Goal: Information Seeking & Learning: Check status

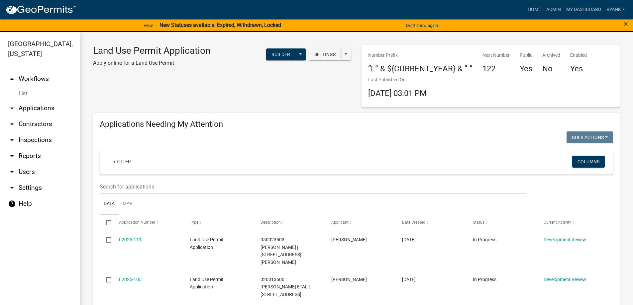
scroll to position [657, 0]
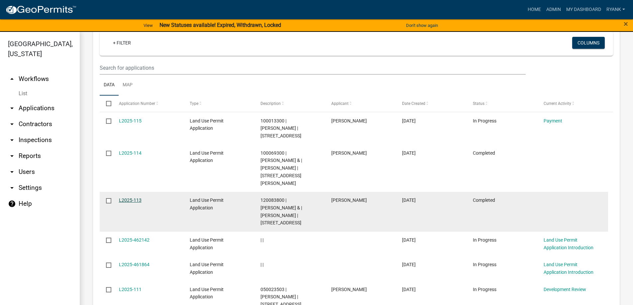
click at [131, 198] on link "L2025-113" at bounding box center [130, 200] width 23 height 5
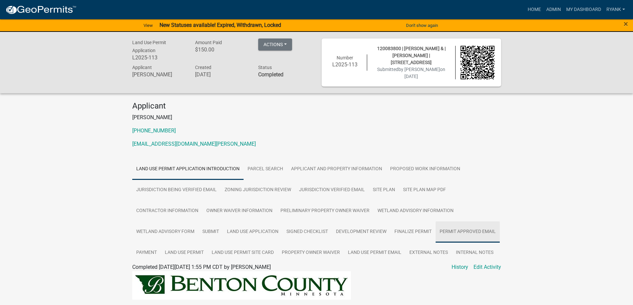
click at [473, 232] on link "Permit Approved Email" at bounding box center [467, 232] width 64 height 21
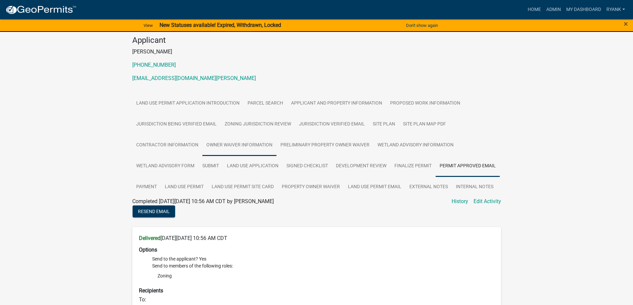
scroll to position [66, 0]
click at [400, 99] on link "Proposed Work Information" at bounding box center [425, 102] width 78 height 21
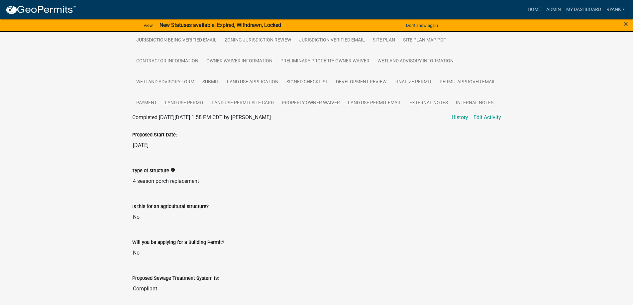
scroll to position [166, 0]
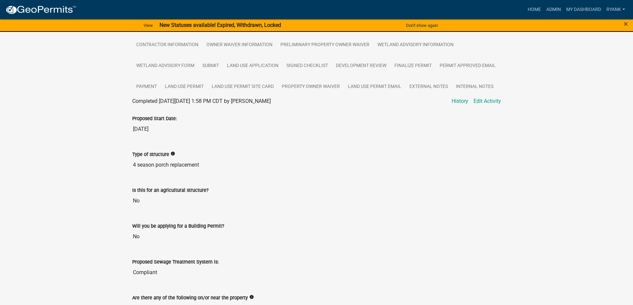
drag, startPoint x: 205, startPoint y: 164, endPoint x: 130, endPoint y: 159, distance: 75.3
click at [130, 159] on div "Type of structure info 4 season porch replacement" at bounding box center [316, 159] width 379 height 36
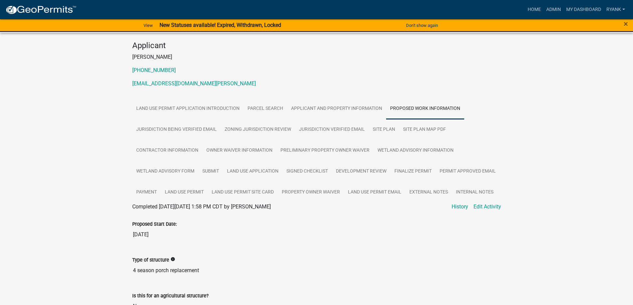
scroll to position [33, 0]
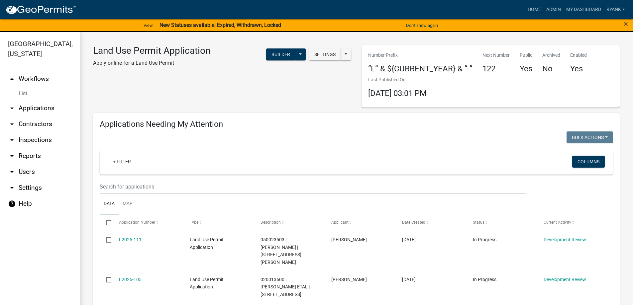
click at [47, 106] on link "arrow_drop_down Applications" at bounding box center [40, 108] width 80 height 16
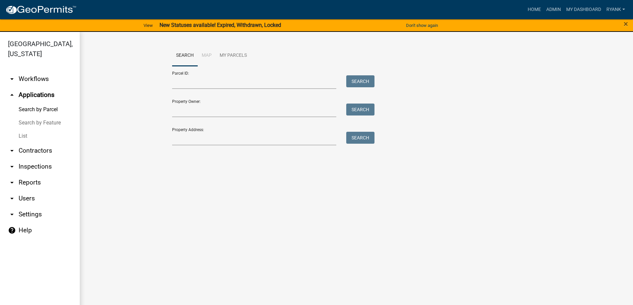
click at [45, 81] on link "arrow_drop_down Workflows" at bounding box center [40, 79] width 80 height 16
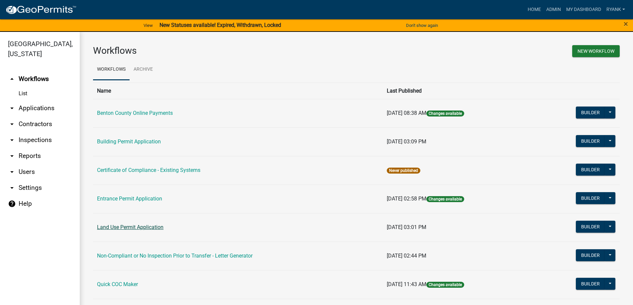
click at [146, 226] on link "Land Use Permit Application" at bounding box center [130, 227] width 66 height 6
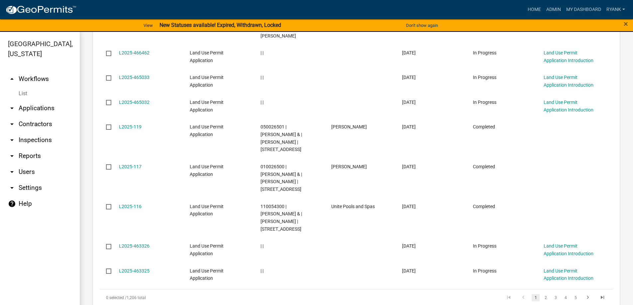
scroll to position [807, 0]
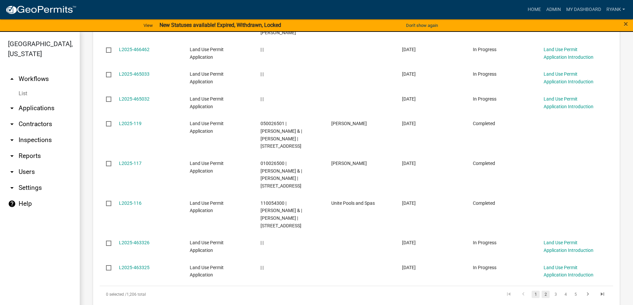
click at [541, 291] on link "2" at bounding box center [545, 294] width 8 height 7
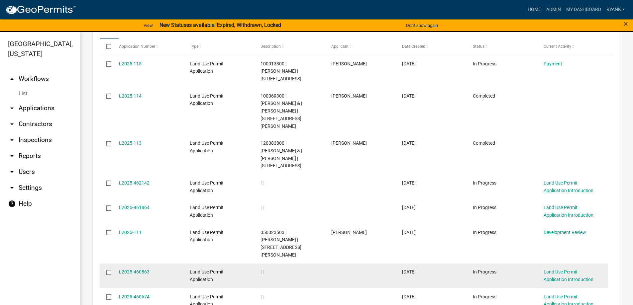
scroll to position [726, 0]
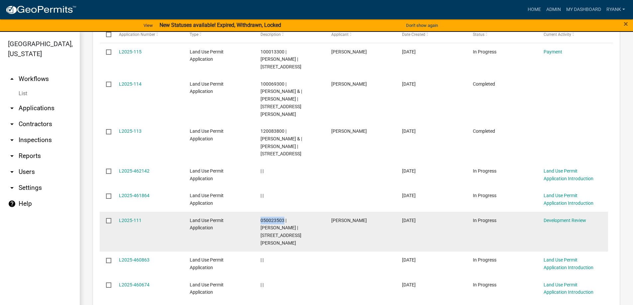
drag, startPoint x: 283, startPoint y: 174, endPoint x: 260, endPoint y: 174, distance: 22.9
click at [260, 218] on span "050023503 | [PERSON_NAME] | [STREET_ADDRESS][PERSON_NAME]" at bounding box center [280, 232] width 41 height 28
copy span "050023503"
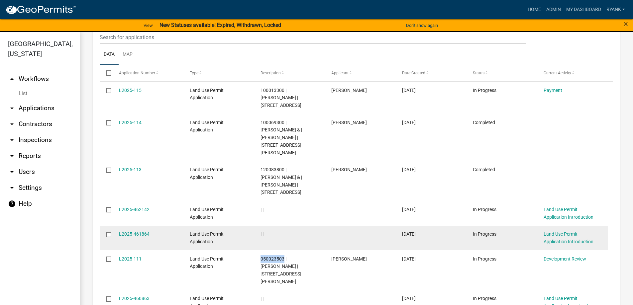
scroll to position [692, 0]
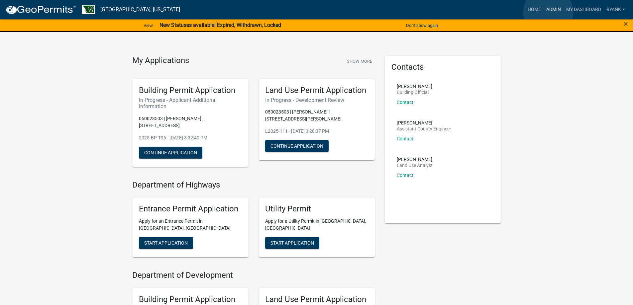
click at [548, 13] on link "Admin" at bounding box center [553, 9] width 20 height 13
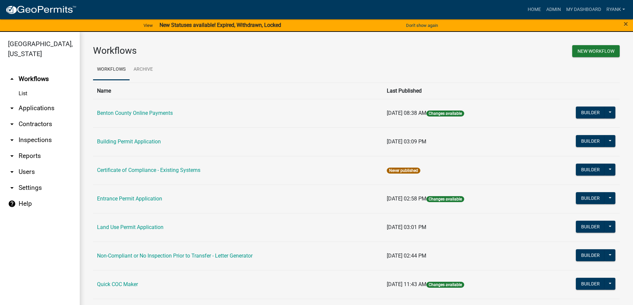
click at [44, 110] on link "arrow_drop_down Applications" at bounding box center [40, 108] width 80 height 16
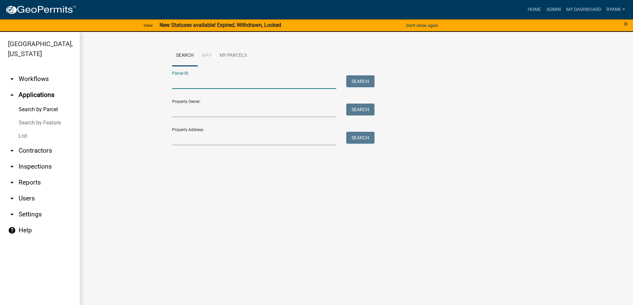
paste input "050023503"
type input "050023503"
click at [363, 83] on button "Search" at bounding box center [360, 81] width 28 height 12
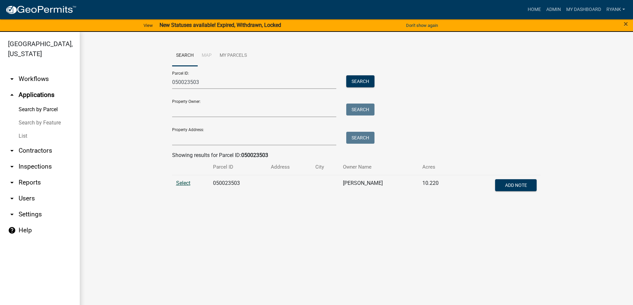
click at [179, 186] on span "Select" at bounding box center [183, 183] width 14 height 6
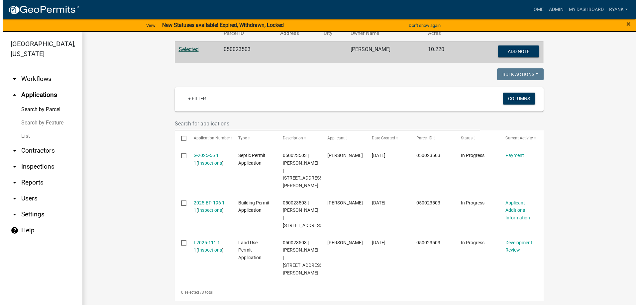
scroll to position [135, 0]
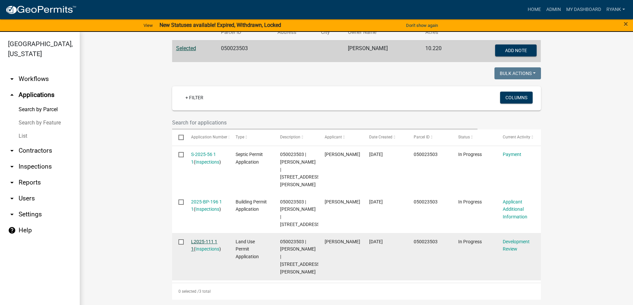
click at [198, 239] on link "L2025-111 1 1" at bounding box center [204, 245] width 26 height 13
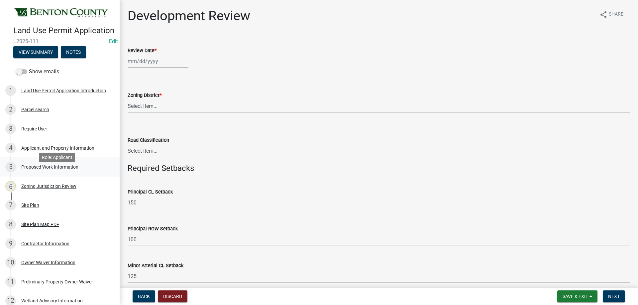
click at [48, 169] on div "Proposed Work Information" at bounding box center [49, 167] width 57 height 5
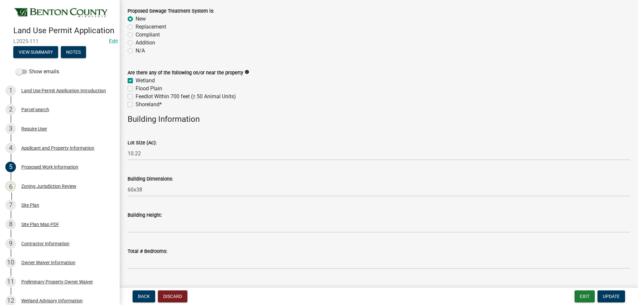
scroll to position [199, 0]
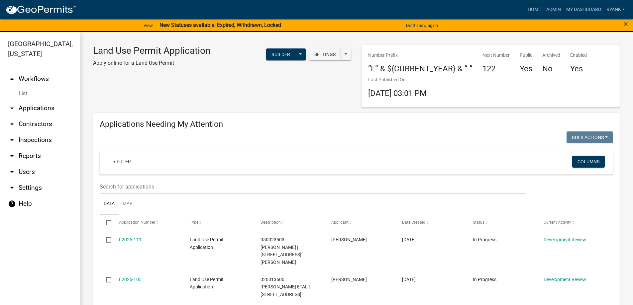
scroll to position [692, 0]
